Goal: Task Accomplishment & Management: Manage account settings

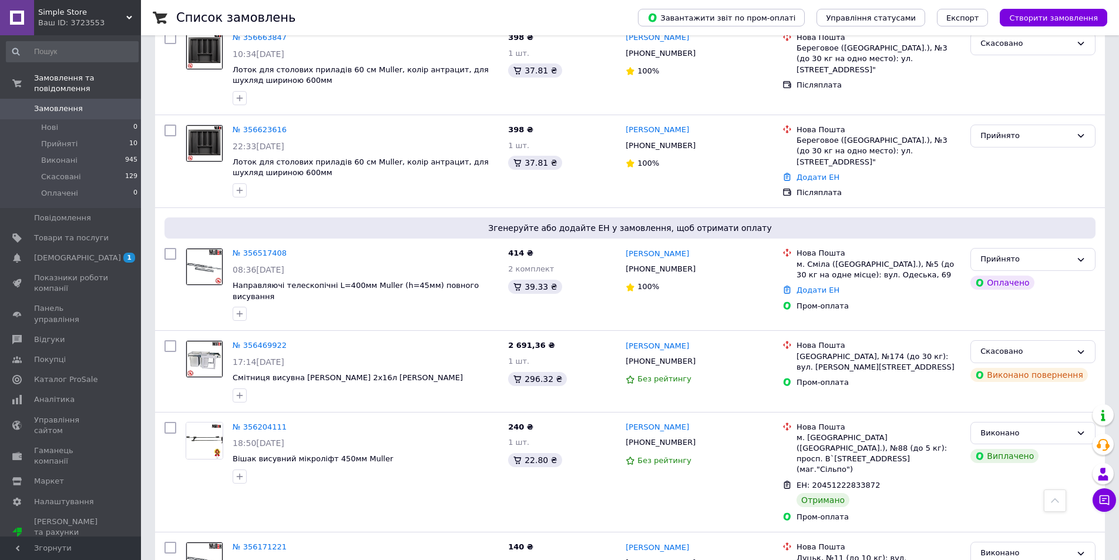
scroll to position [529, 0]
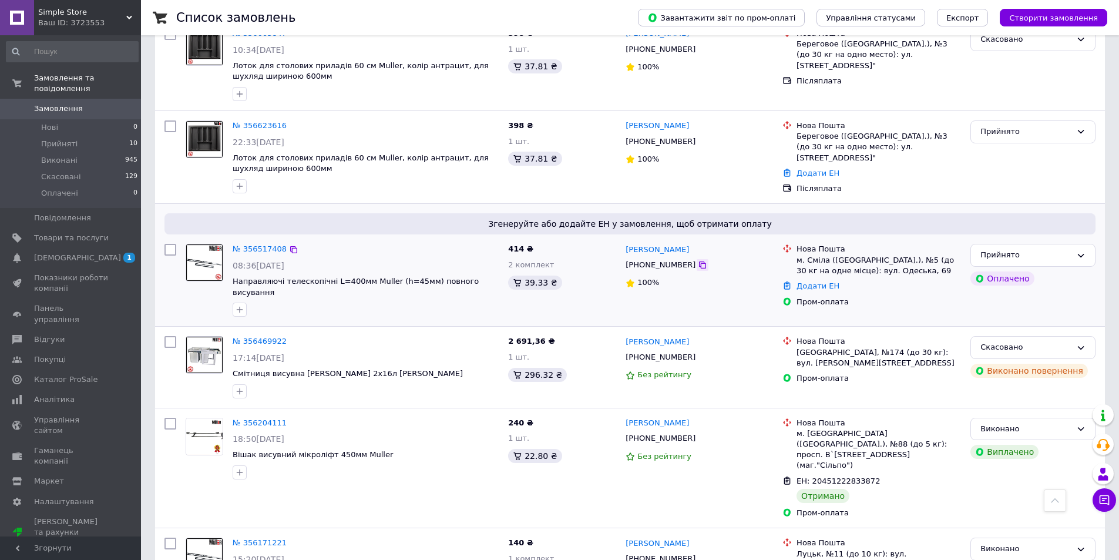
click at [699, 261] on icon at bounding box center [702, 264] width 7 height 7
drag, startPoint x: 702, startPoint y: 228, endPoint x: 627, endPoint y: 230, distance: 75.3
click at [627, 243] on div "[PERSON_NAME]" at bounding box center [700, 250] width 150 height 14
copy link "[PERSON_NAME]"
click at [828, 281] on link "Додати ЕН" at bounding box center [818, 285] width 43 height 9
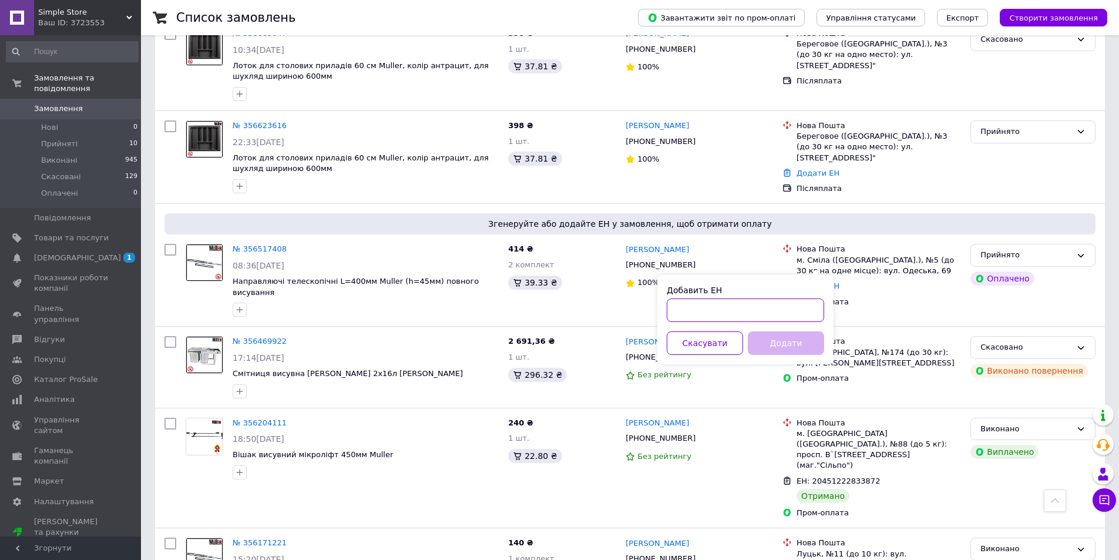
click at [785, 310] on input "Добавить ЕН" at bounding box center [745, 311] width 157 height 24
paste input "20451225138959"
type input "20451225138959"
click at [802, 341] on button "Додати" at bounding box center [786, 343] width 76 height 24
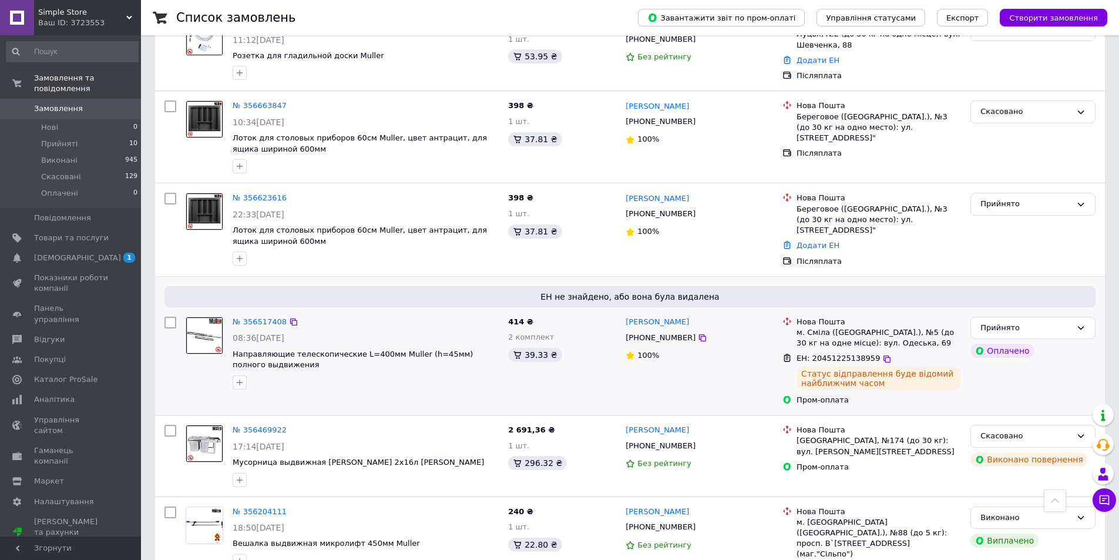
scroll to position [421, 0]
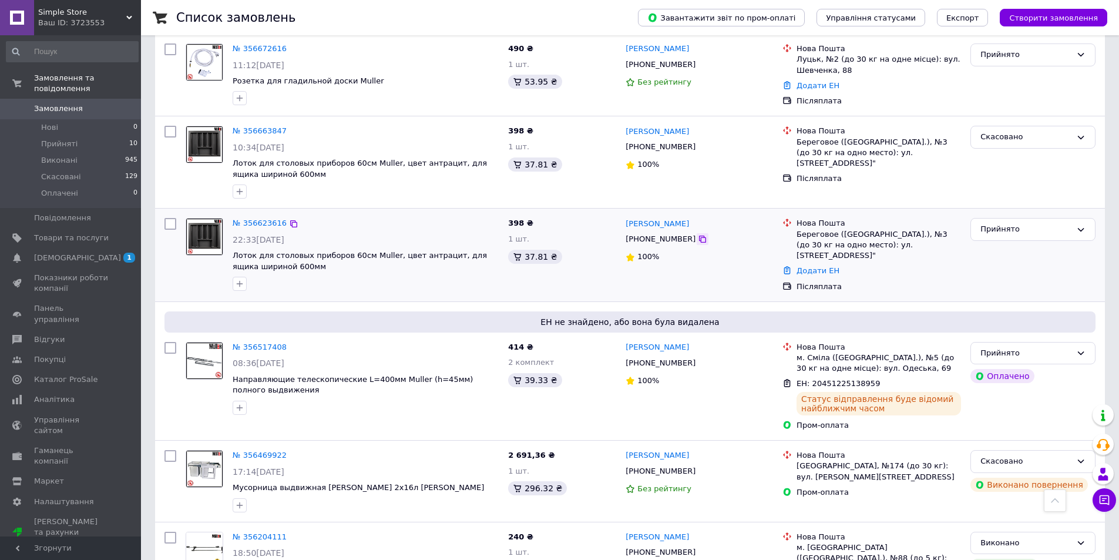
click at [698, 237] on icon at bounding box center [702, 238] width 9 height 9
drag, startPoint x: 702, startPoint y: 222, endPoint x: 627, endPoint y: 222, distance: 74.6
click at [627, 222] on div "[PERSON_NAME]" at bounding box center [700, 224] width 150 height 14
copy link "[PERSON_NAME]"
click at [820, 266] on link "Додати ЕН" at bounding box center [818, 270] width 43 height 9
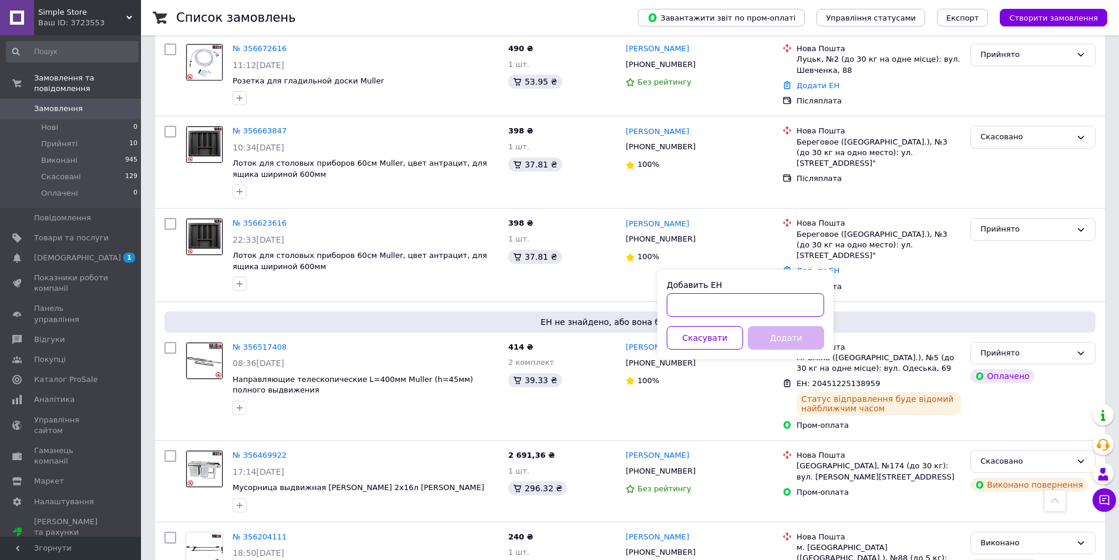
click at [747, 298] on input "Добавить ЕН" at bounding box center [745, 305] width 157 height 24
paste input "20451225143074"
type input "20451225143074"
click at [780, 341] on button "Додати" at bounding box center [786, 338] width 76 height 24
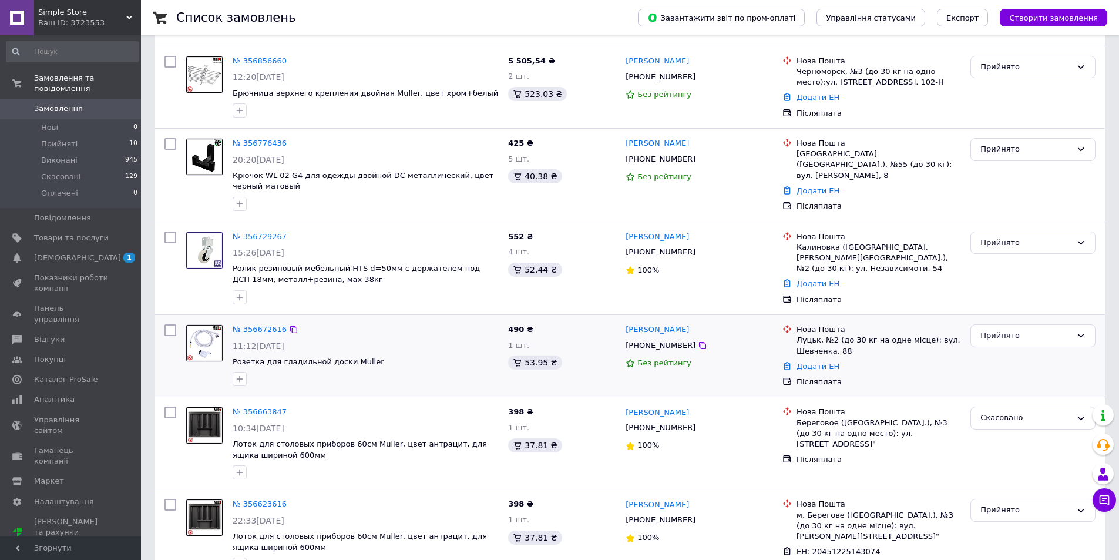
scroll to position [128, 0]
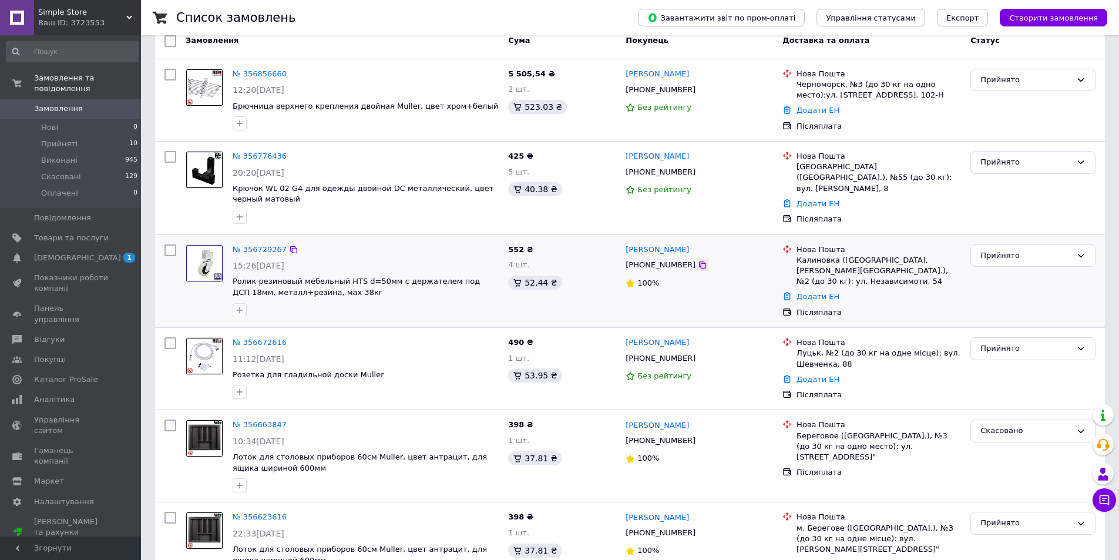
click at [699, 266] on icon at bounding box center [702, 264] width 7 height 7
drag, startPoint x: 702, startPoint y: 249, endPoint x: 626, endPoint y: 249, distance: 75.8
click at [626, 249] on div "[PERSON_NAME]" at bounding box center [700, 250] width 150 height 14
copy link "[PERSON_NAME]"
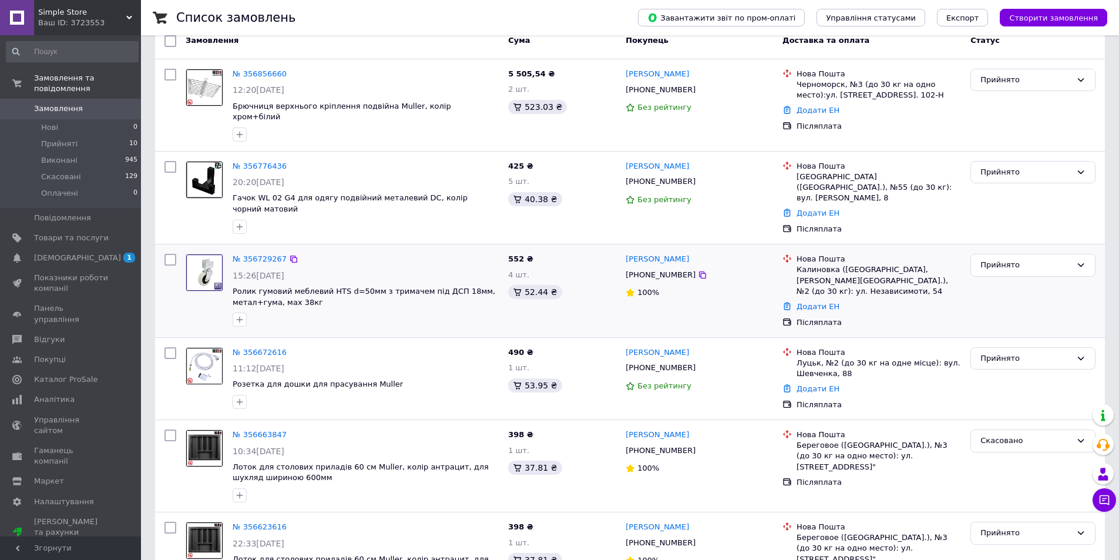
scroll to position [187, 0]
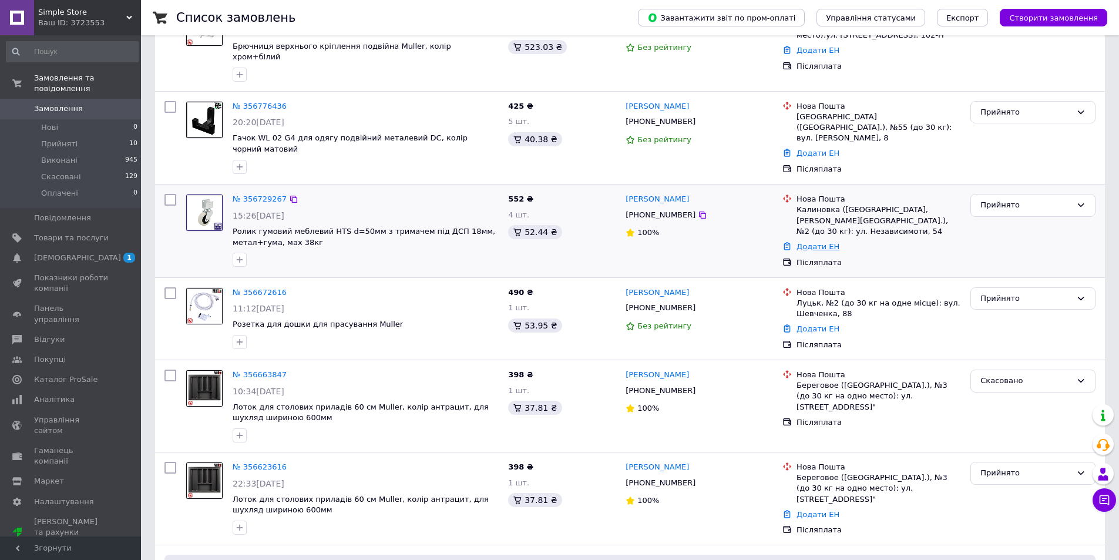
click at [811, 242] on link "Додати ЕН" at bounding box center [818, 246] width 43 height 9
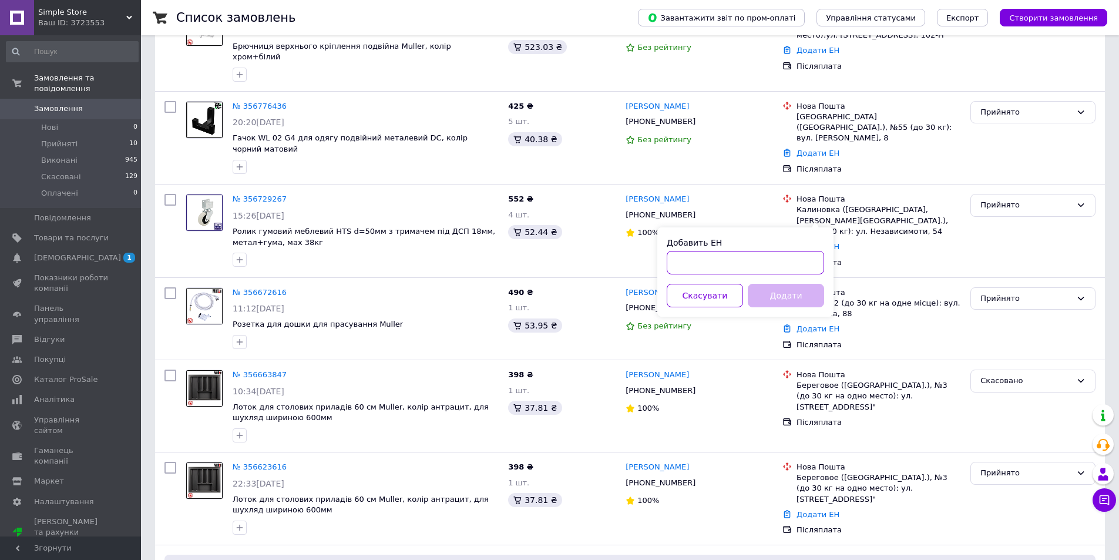
click at [696, 259] on input "Добавить ЕН" at bounding box center [745, 263] width 157 height 24
paste input "20451225147753"
type input "20451225147753"
click at [786, 293] on button "Додати" at bounding box center [786, 296] width 76 height 24
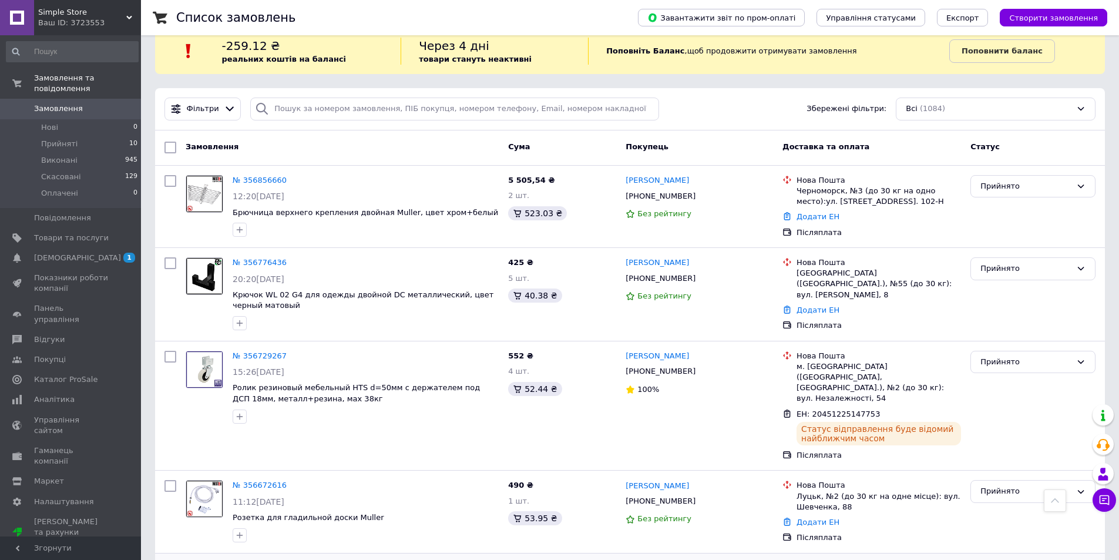
scroll to position [11, 0]
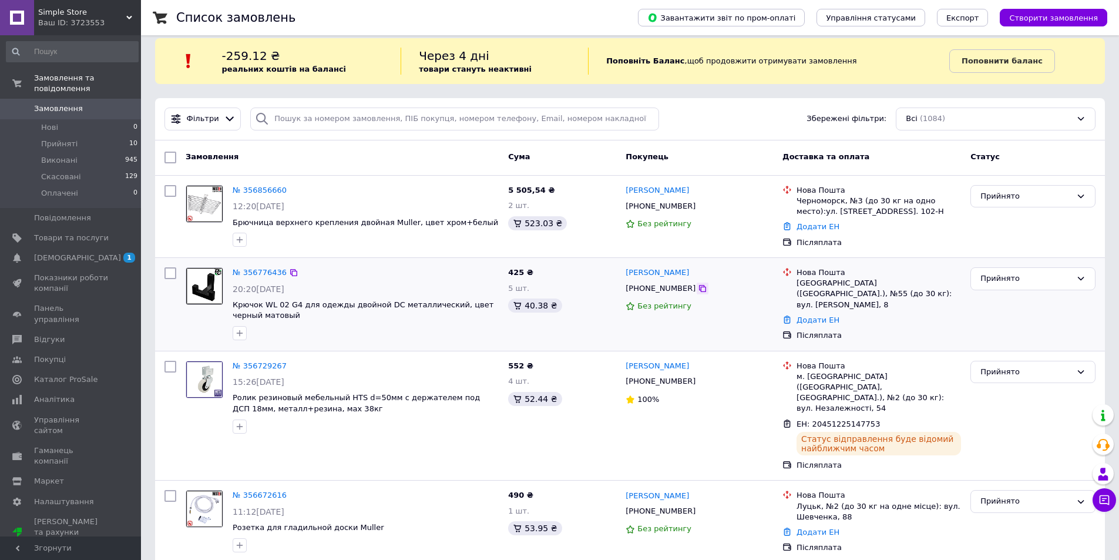
click at [699, 289] on icon at bounding box center [702, 288] width 7 height 7
drag, startPoint x: 674, startPoint y: 274, endPoint x: 623, endPoint y: 270, distance: 50.8
click at [623, 270] on div "Катя Мартинюк +380962452768 Без рейтингу" at bounding box center [699, 304] width 157 height 83
copy link "[PERSON_NAME]"
click at [699, 205] on icon at bounding box center [702, 206] width 7 height 7
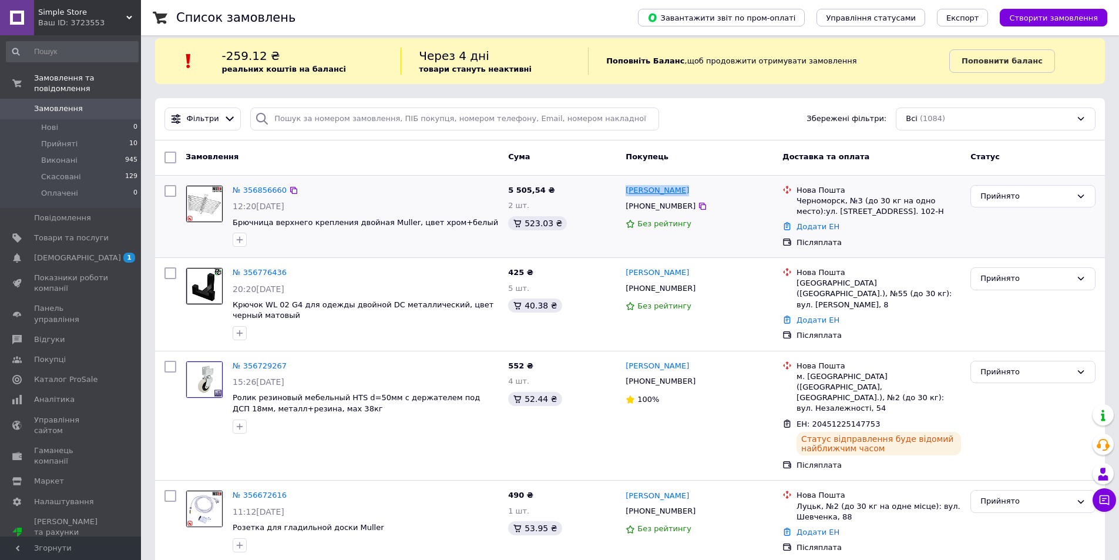
drag, startPoint x: 694, startPoint y: 191, endPoint x: 626, endPoint y: 189, distance: 67.6
click at [626, 189] on div "[PERSON_NAME]" at bounding box center [700, 191] width 150 height 14
copy link "[PERSON_NAME]"
click at [820, 224] on link "Додати ЕН" at bounding box center [818, 226] width 43 height 9
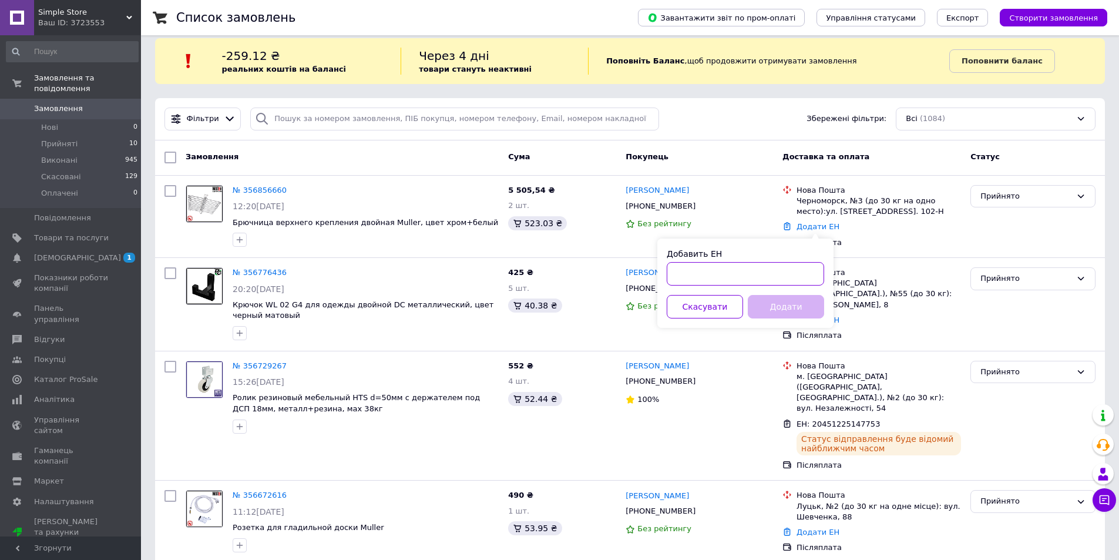
click at [772, 264] on input "Добавить ЕН" at bounding box center [745, 274] width 157 height 24
paste input "20451225157317"
type input "20451225157317"
click at [783, 308] on button "Додати" at bounding box center [786, 307] width 76 height 24
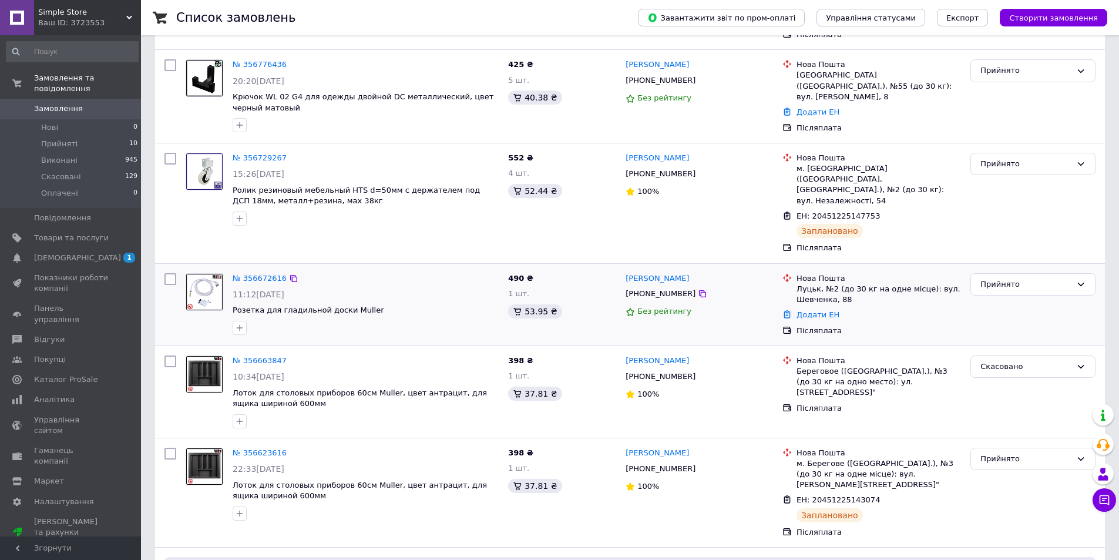
scroll to position [422, 0]
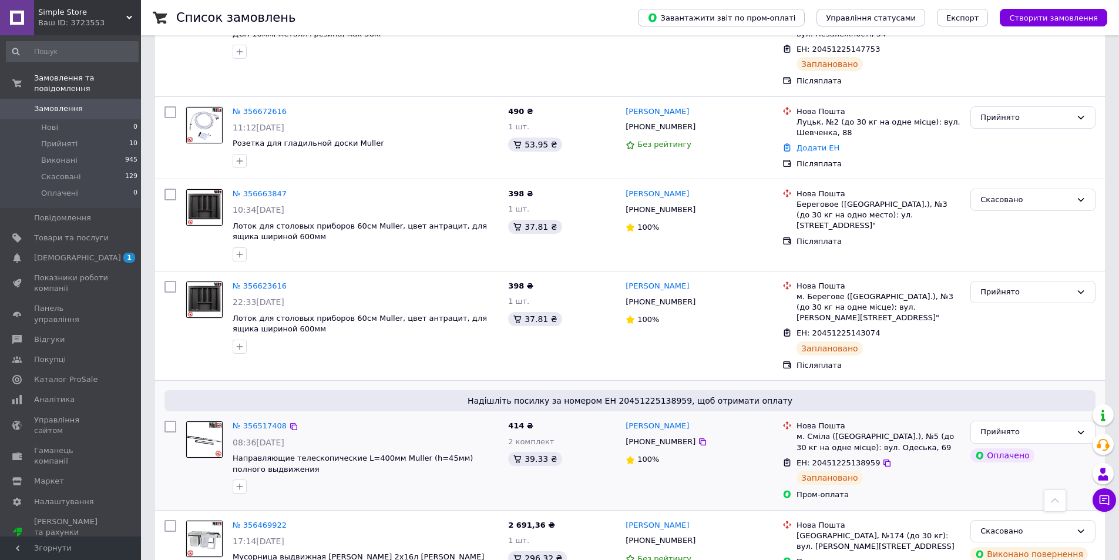
click at [168, 421] on input "checkbox" at bounding box center [171, 427] width 12 height 12
checkbox input "true"
click at [172, 281] on input "checkbox" at bounding box center [171, 287] width 12 height 12
checkbox input "true"
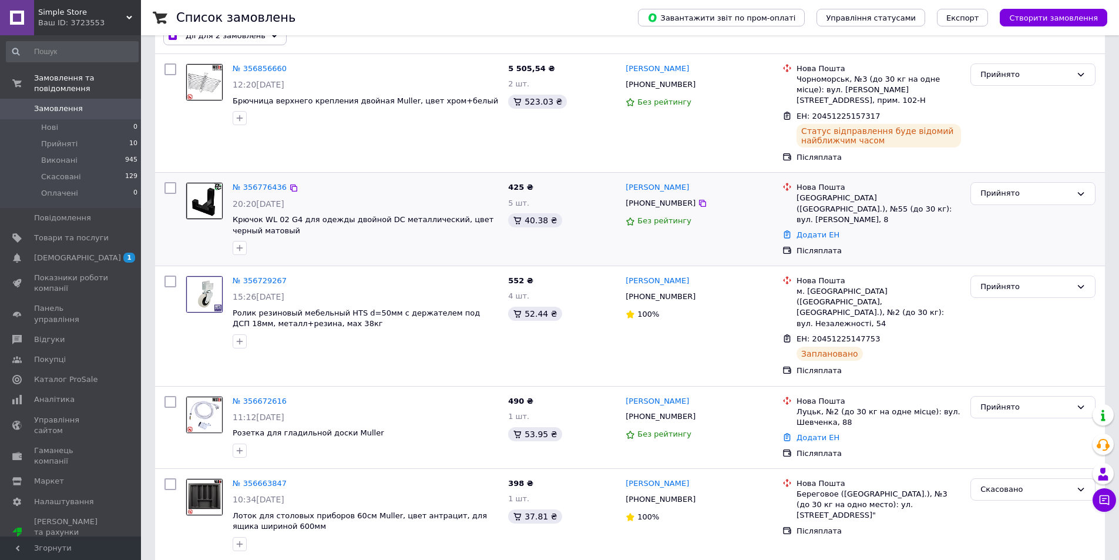
scroll to position [129, 0]
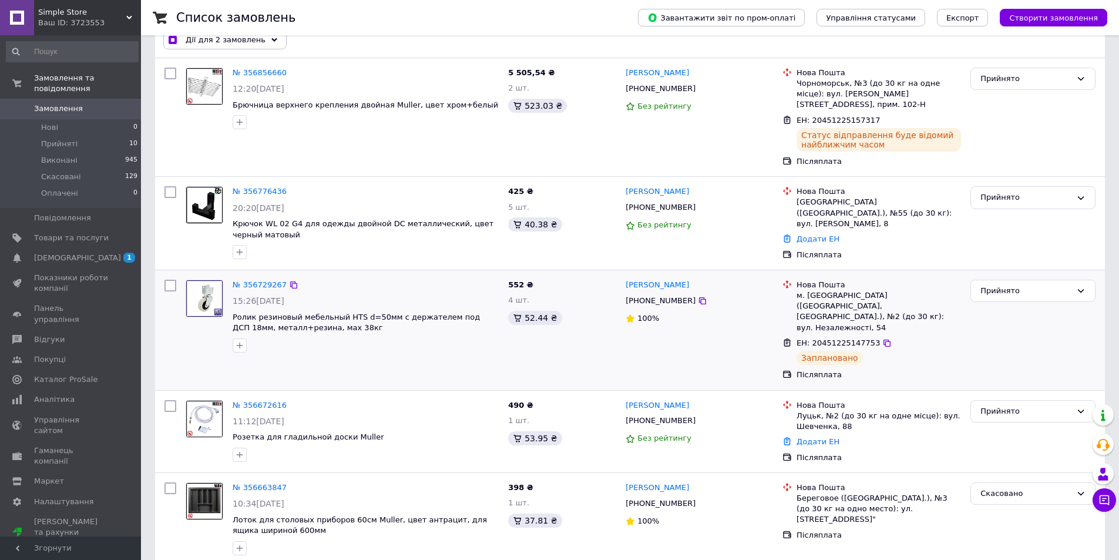
click at [168, 280] on input "checkbox" at bounding box center [171, 286] width 12 height 12
checkbox input "true"
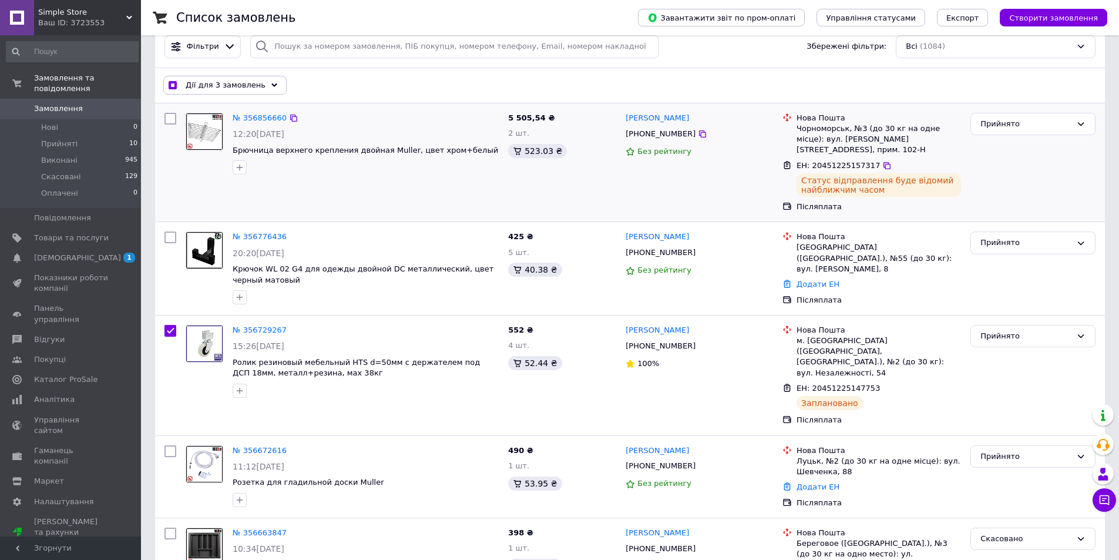
scroll to position [11, 0]
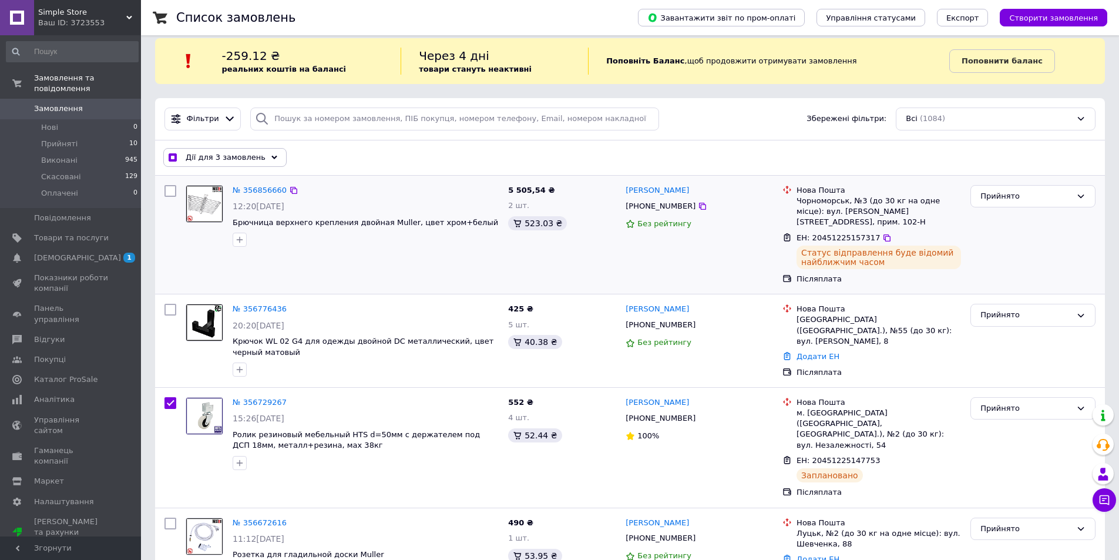
click at [167, 185] on input "checkbox" at bounding box center [171, 191] width 12 height 12
checkbox input "true"
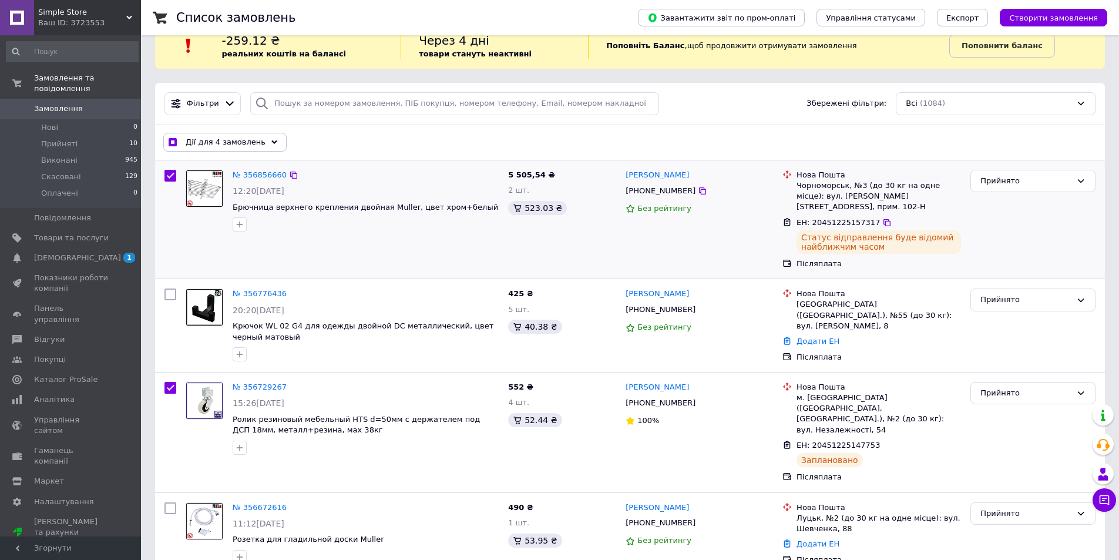
scroll to position [0, 0]
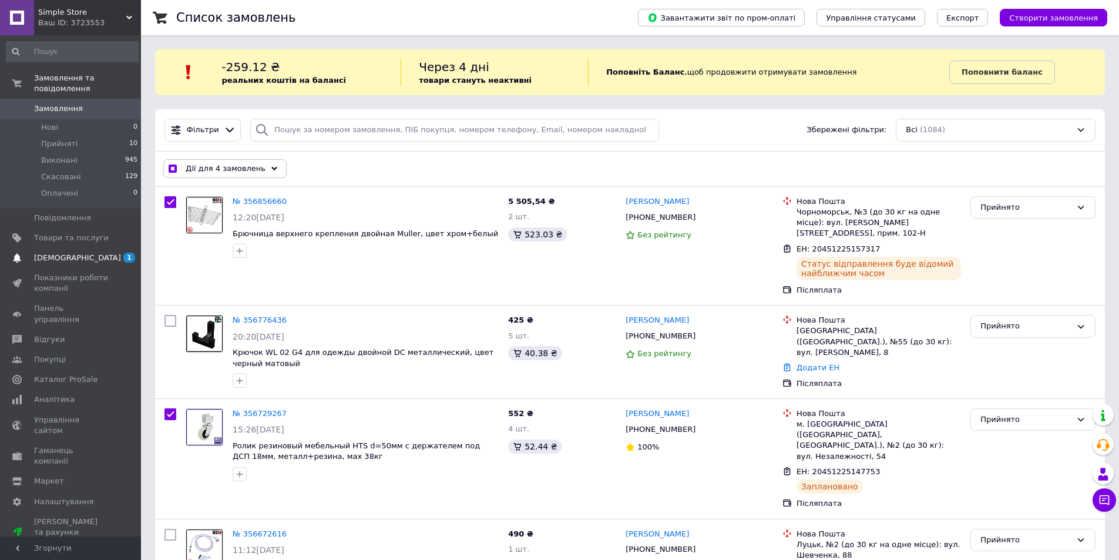
click at [51, 253] on span "[DEMOGRAPHIC_DATA]" at bounding box center [77, 258] width 87 height 11
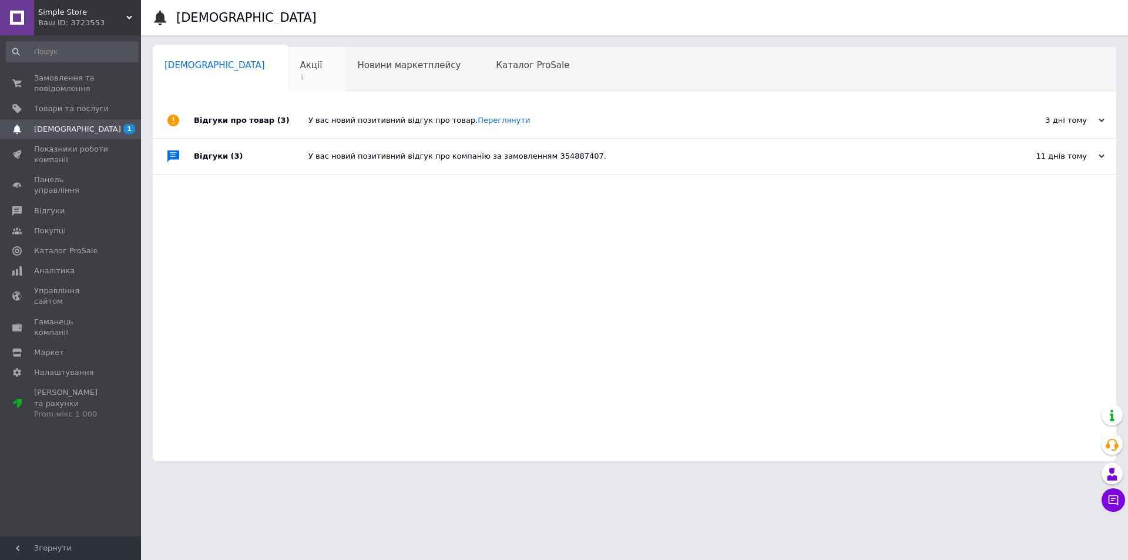
click at [300, 66] on span "Акції" at bounding box center [311, 65] width 22 height 11
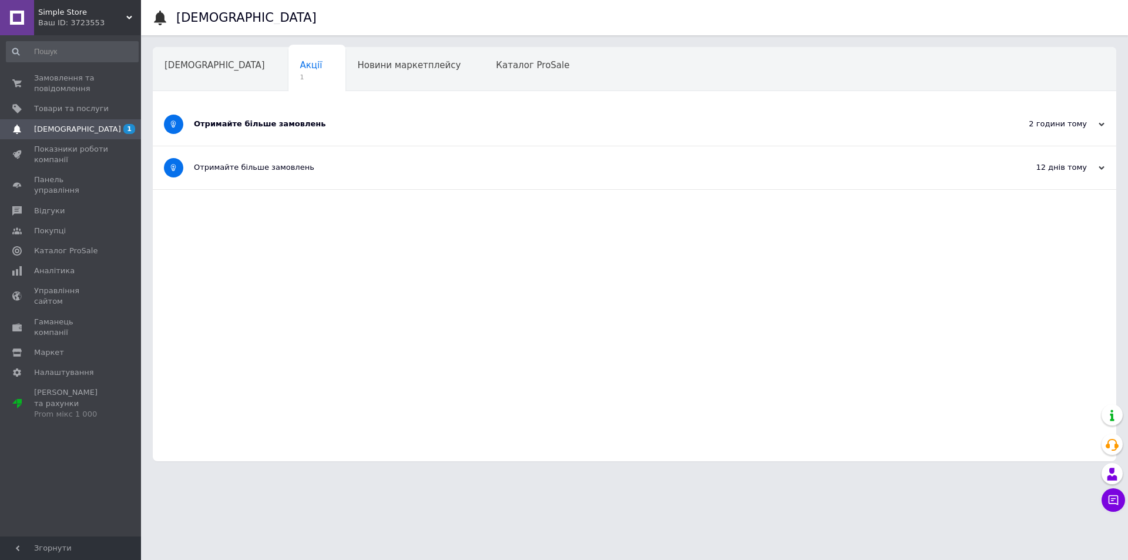
click at [267, 129] on div "Отримайте більше замовлень" at bounding box center [590, 124] width 793 height 11
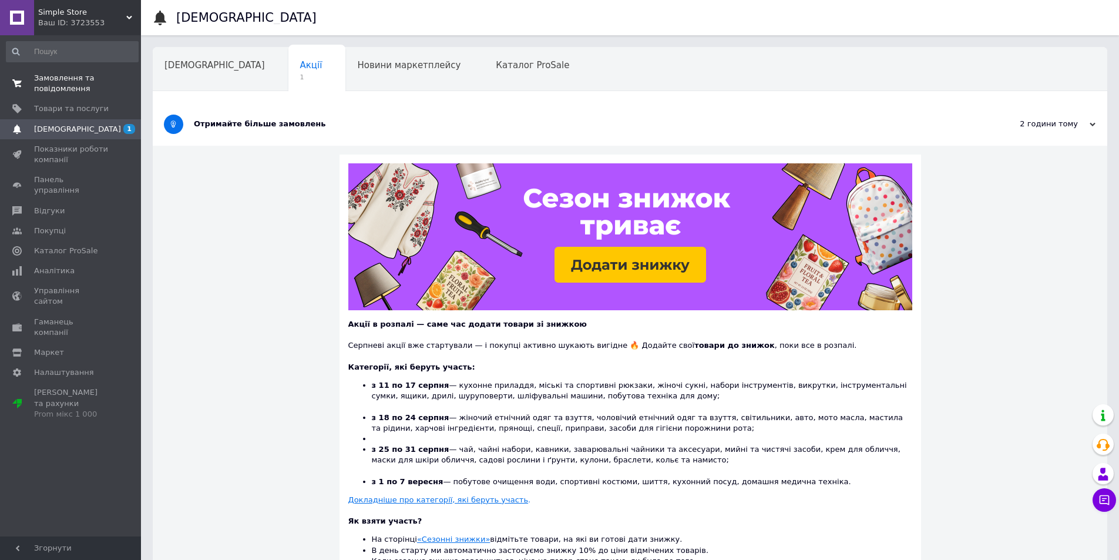
click at [43, 90] on span "Замовлення та повідомлення" at bounding box center [71, 83] width 75 height 21
